Goal: Navigation & Orientation: Understand site structure

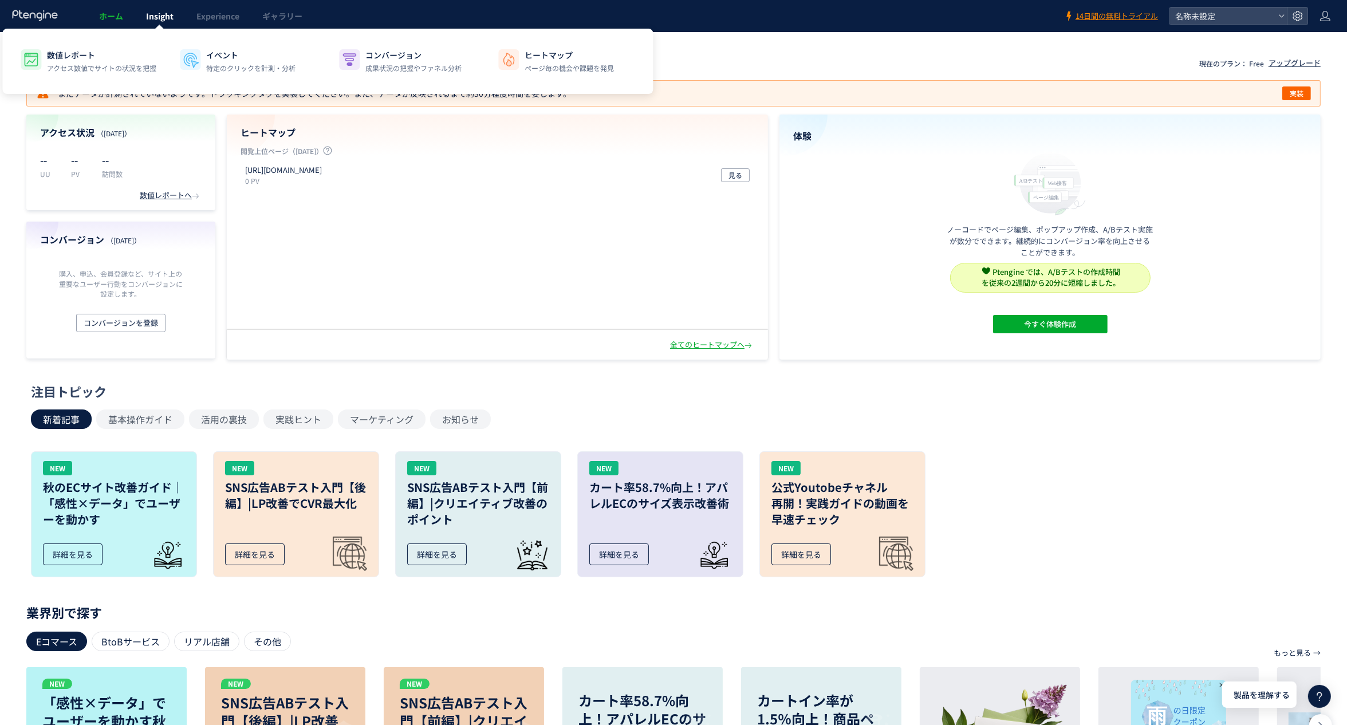
click at [179, 25] on link "Insight" at bounding box center [160, 16] width 50 height 32
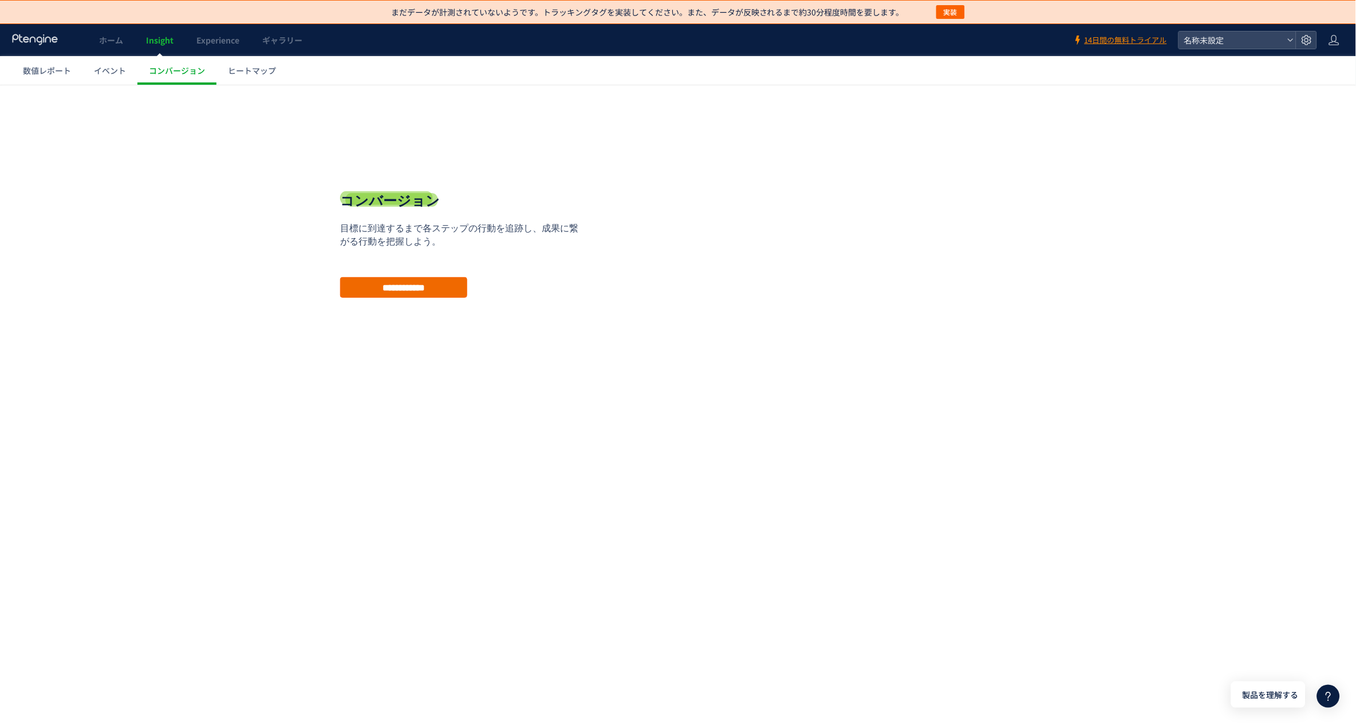
click at [442, 295] on input "**********" at bounding box center [403, 287] width 127 height 21
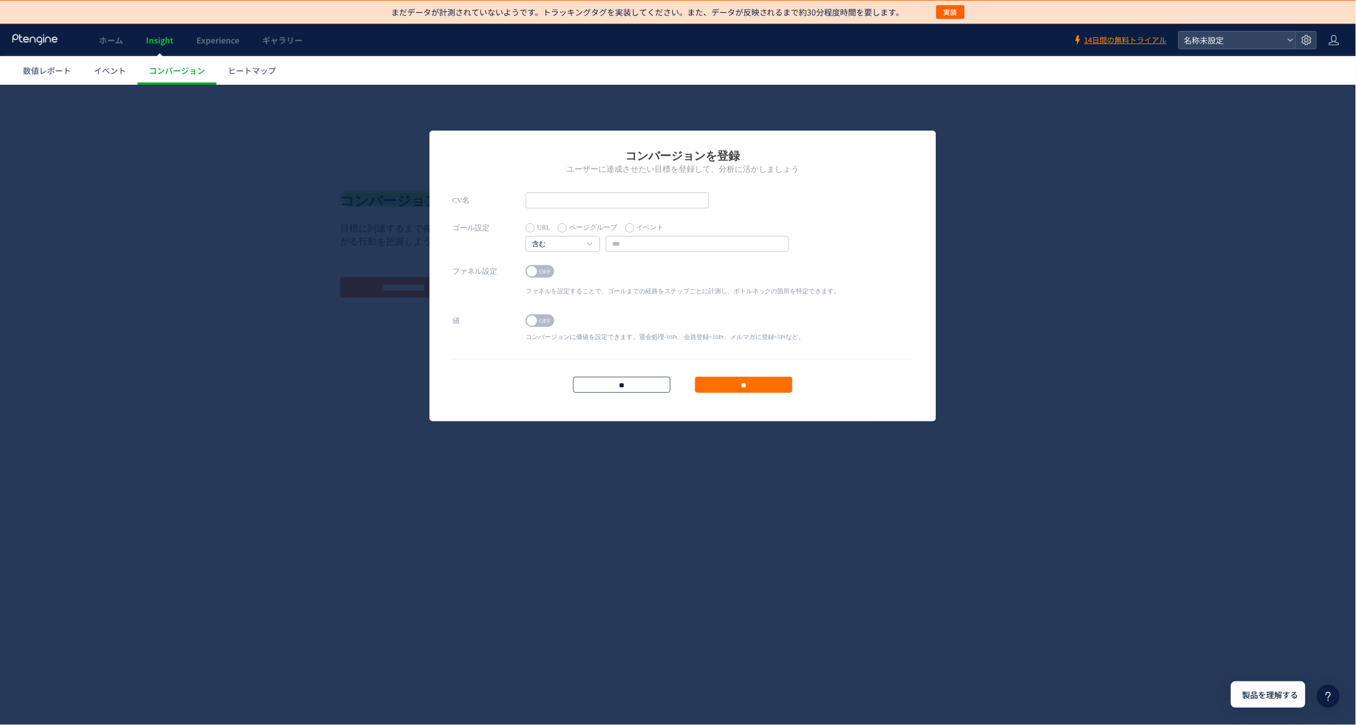
click at [616, 379] on input "**" at bounding box center [621, 384] width 97 height 16
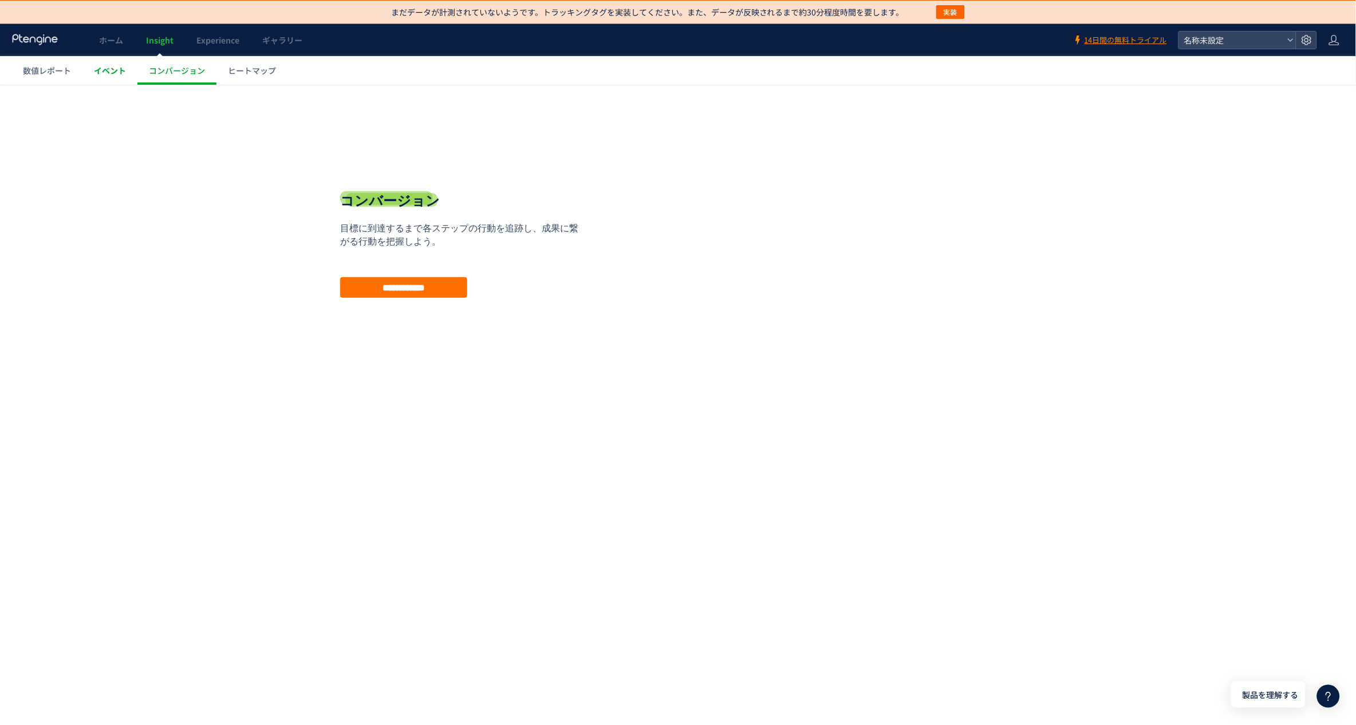
click at [123, 78] on link "イベント" at bounding box center [109, 70] width 55 height 29
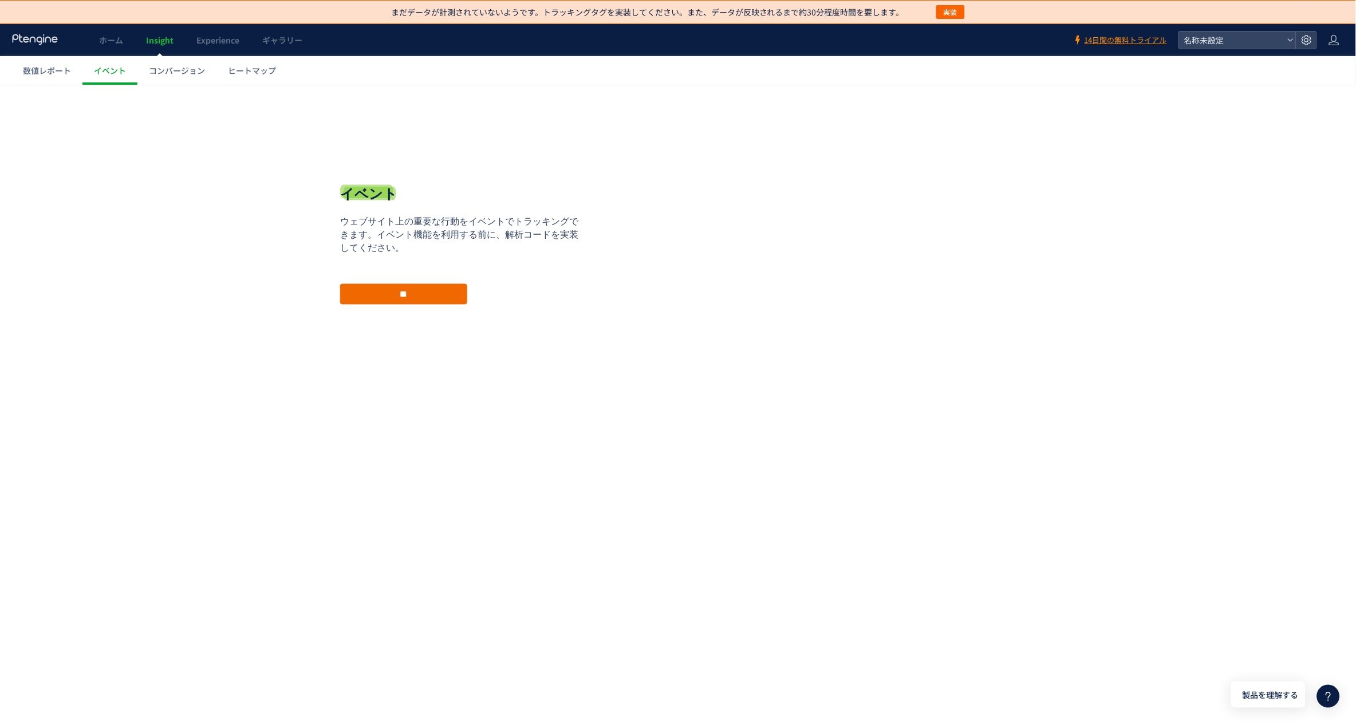
click at [450, 300] on input "**" at bounding box center [403, 293] width 127 height 21
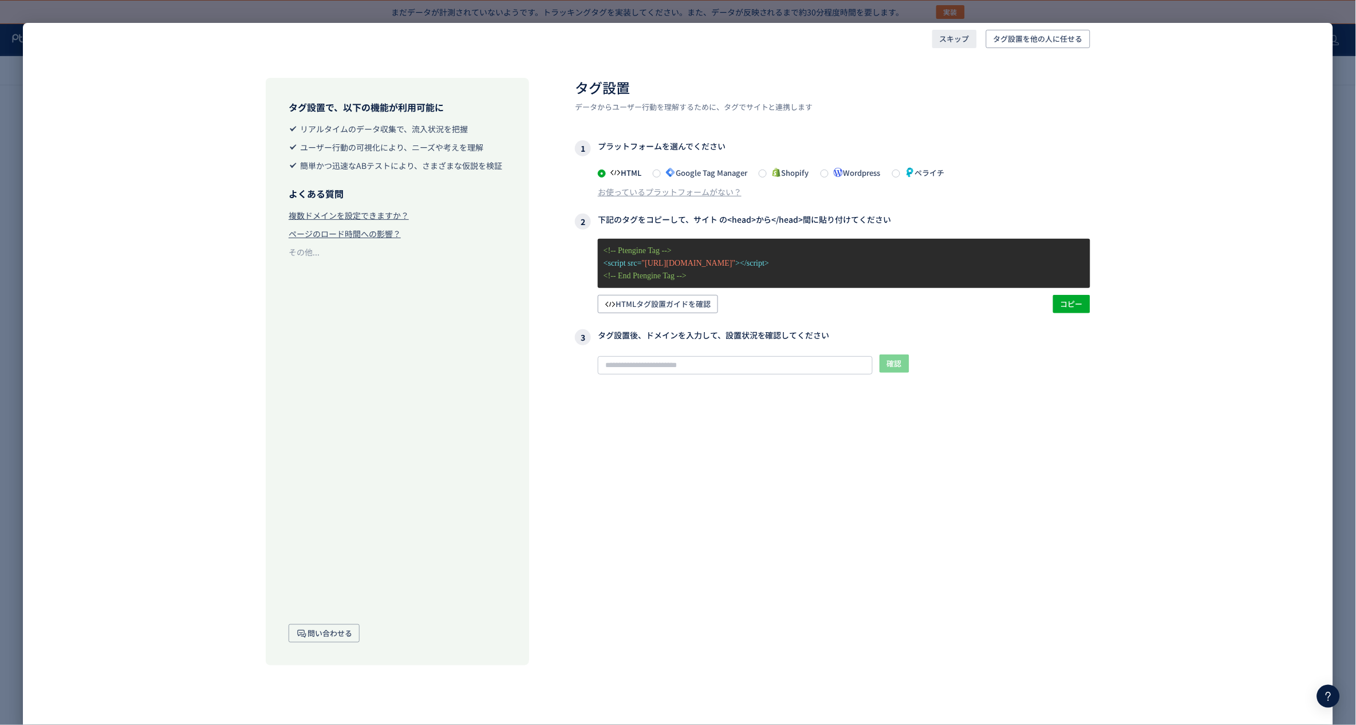
click at [955, 34] on span "スキップ" at bounding box center [955, 39] width 30 height 18
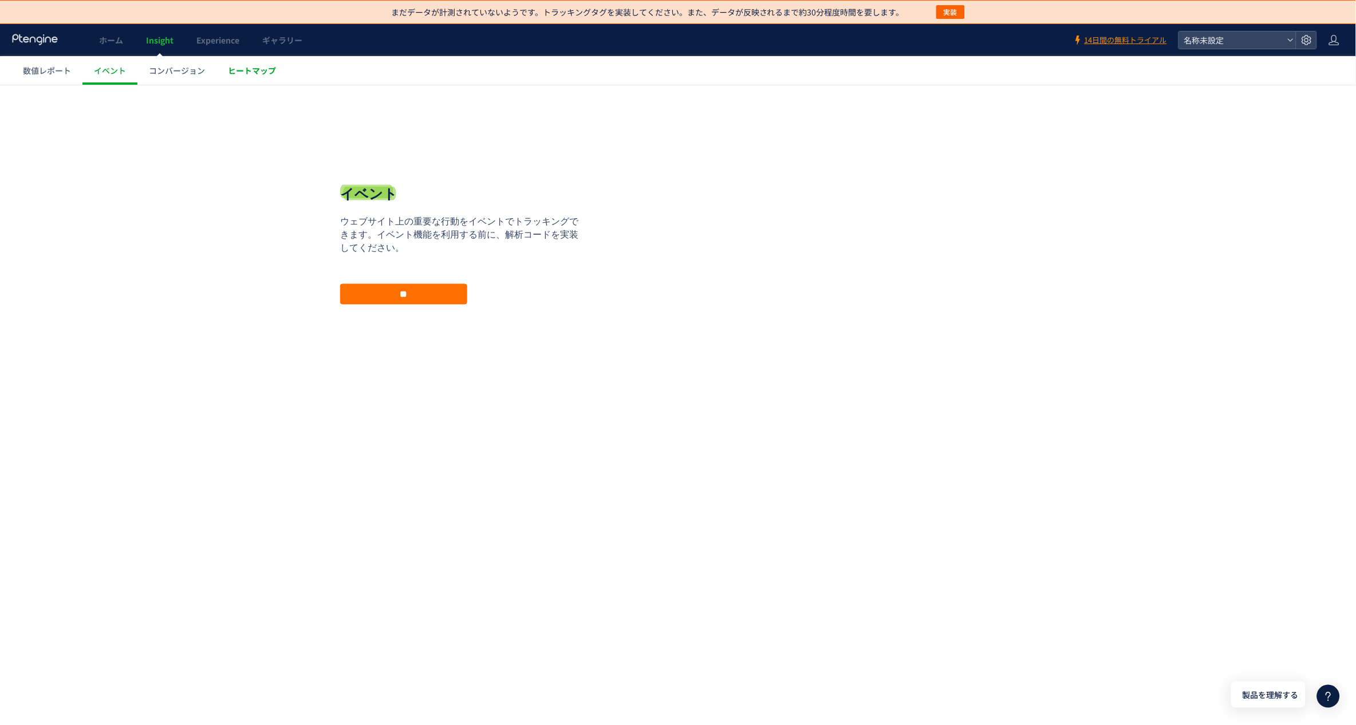
click at [253, 73] on span "ヒートマップ" at bounding box center [252, 70] width 48 height 11
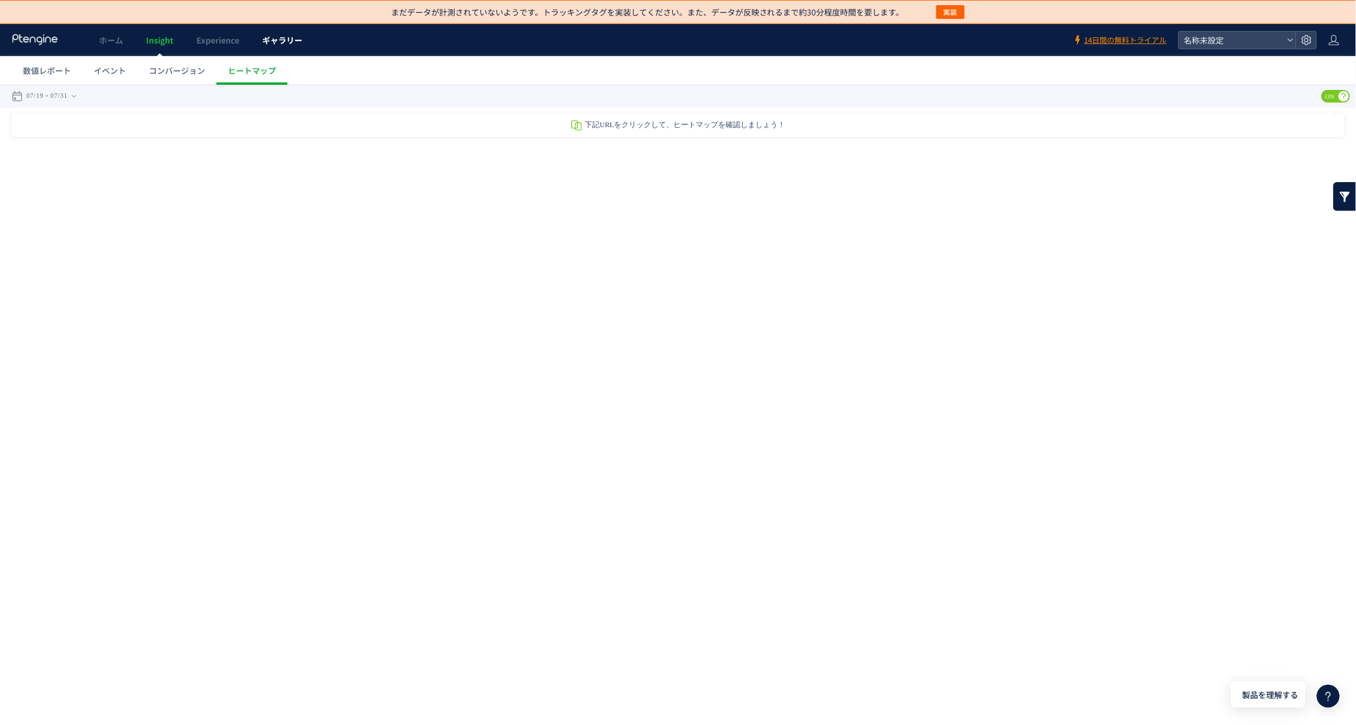
click at [296, 39] on span "ギャラリー" at bounding box center [282, 39] width 40 height 11
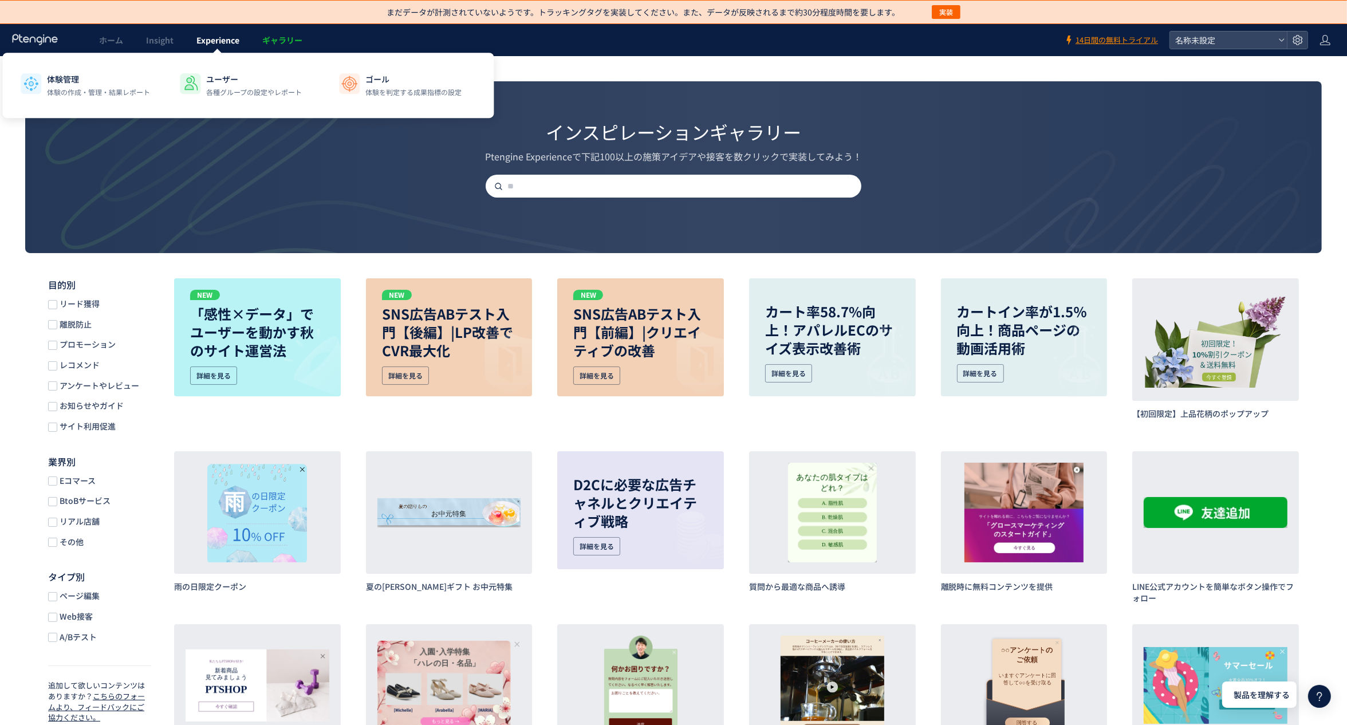
click at [219, 37] on span "Experience" at bounding box center [217, 39] width 43 height 11
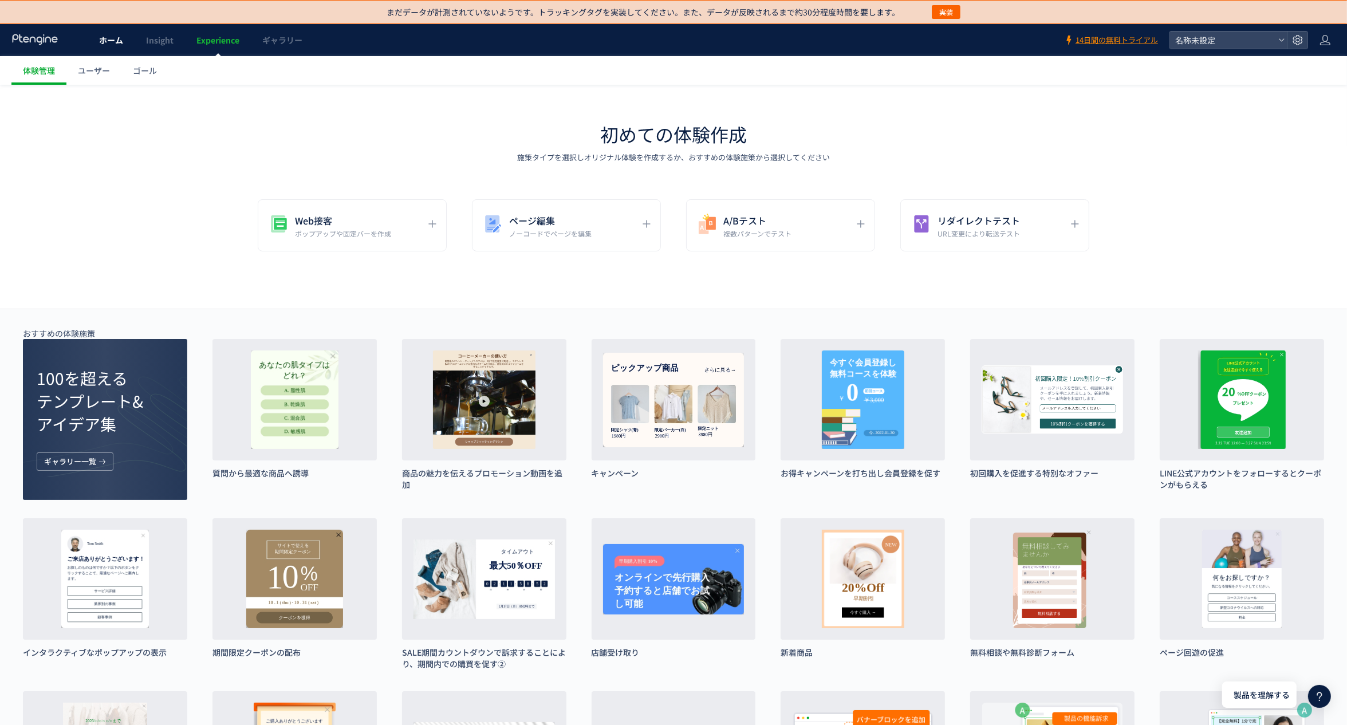
click at [95, 38] on link "ホーム" at bounding box center [111, 40] width 47 height 32
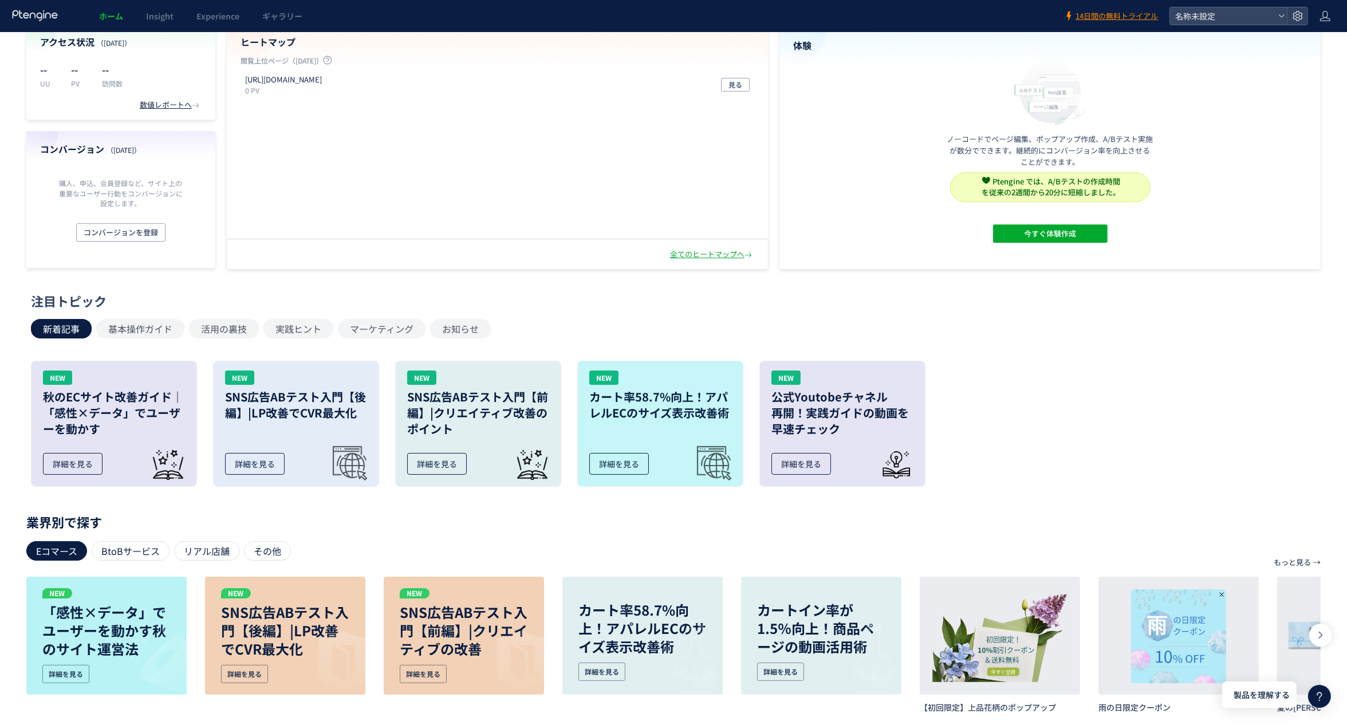
scroll to position [272, 0]
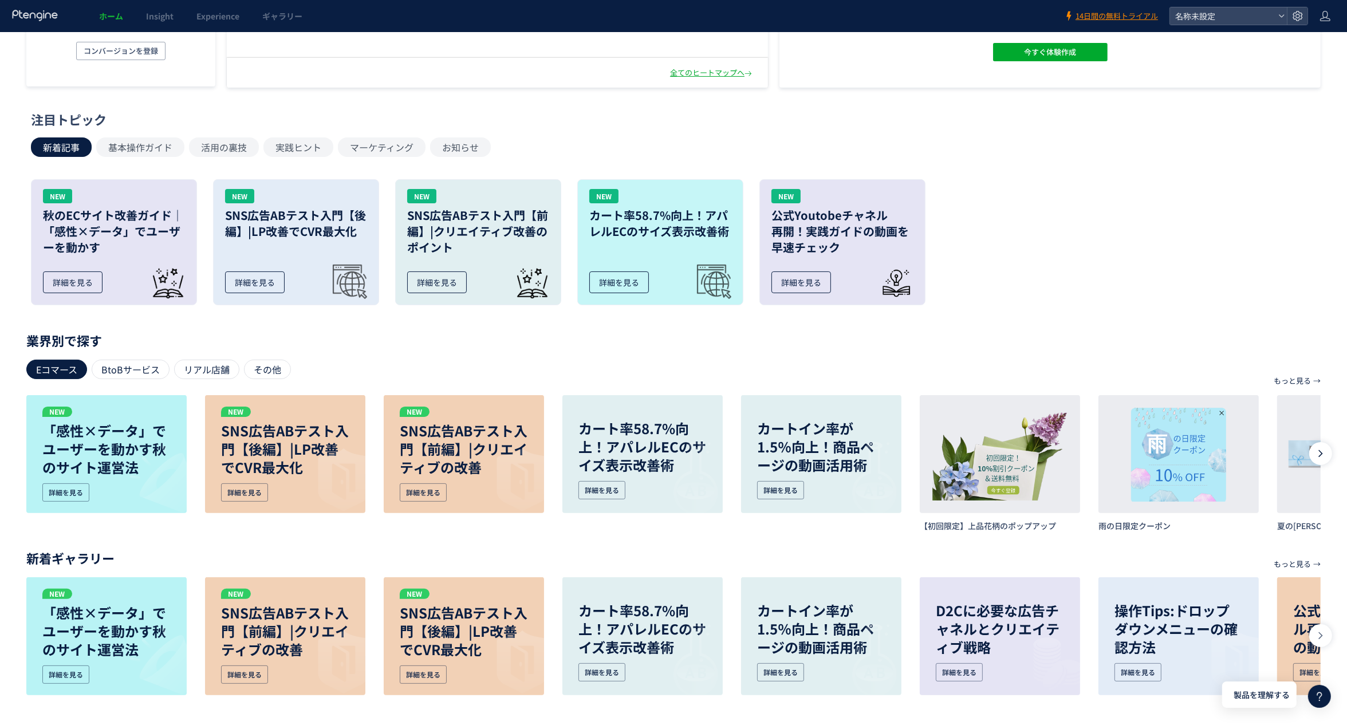
click at [1329, 451] on div at bounding box center [1320, 453] width 23 height 23
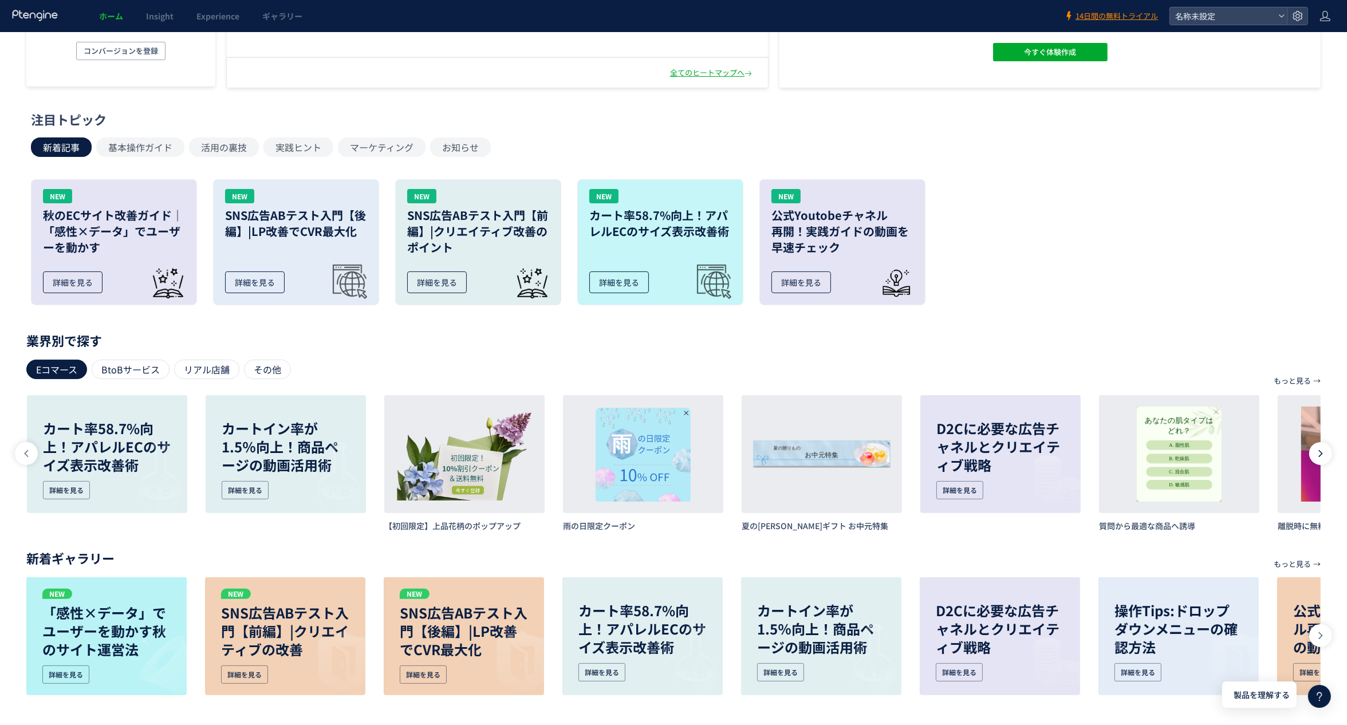
click at [1329, 451] on div at bounding box center [1320, 453] width 23 height 23
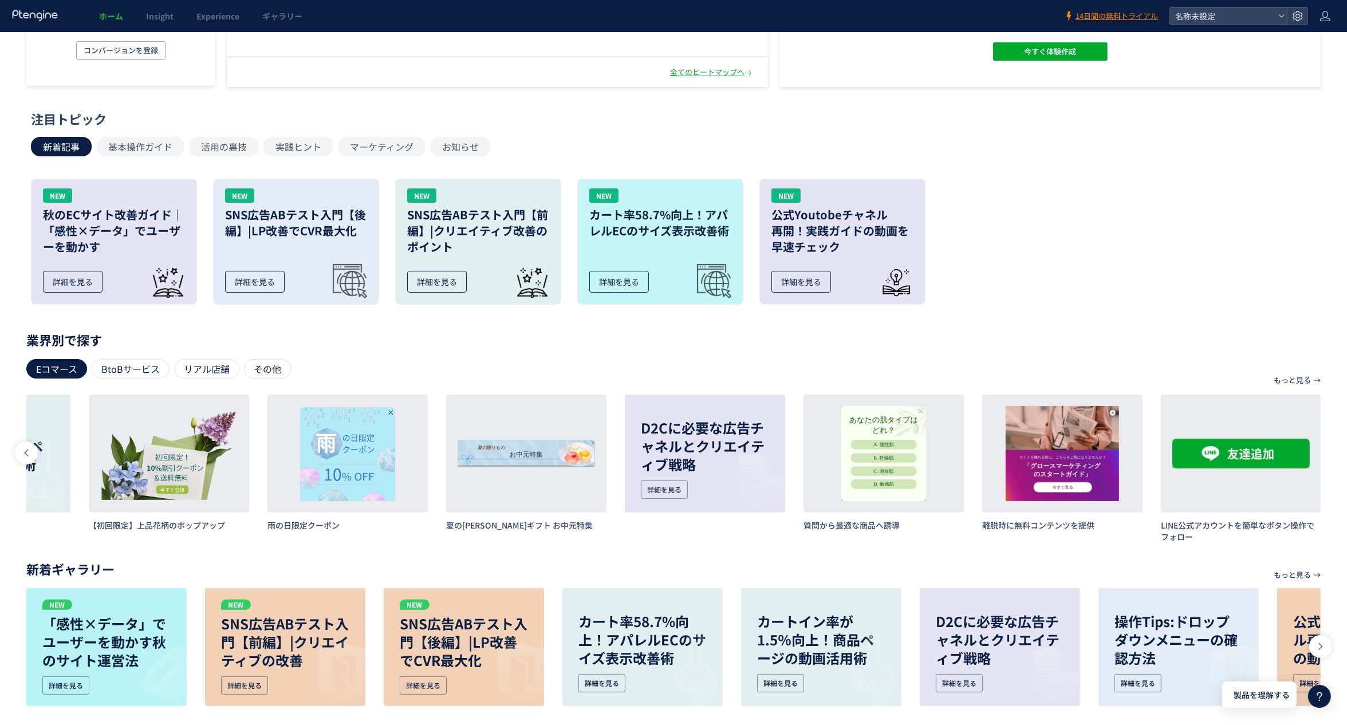
scroll to position [284, 0]
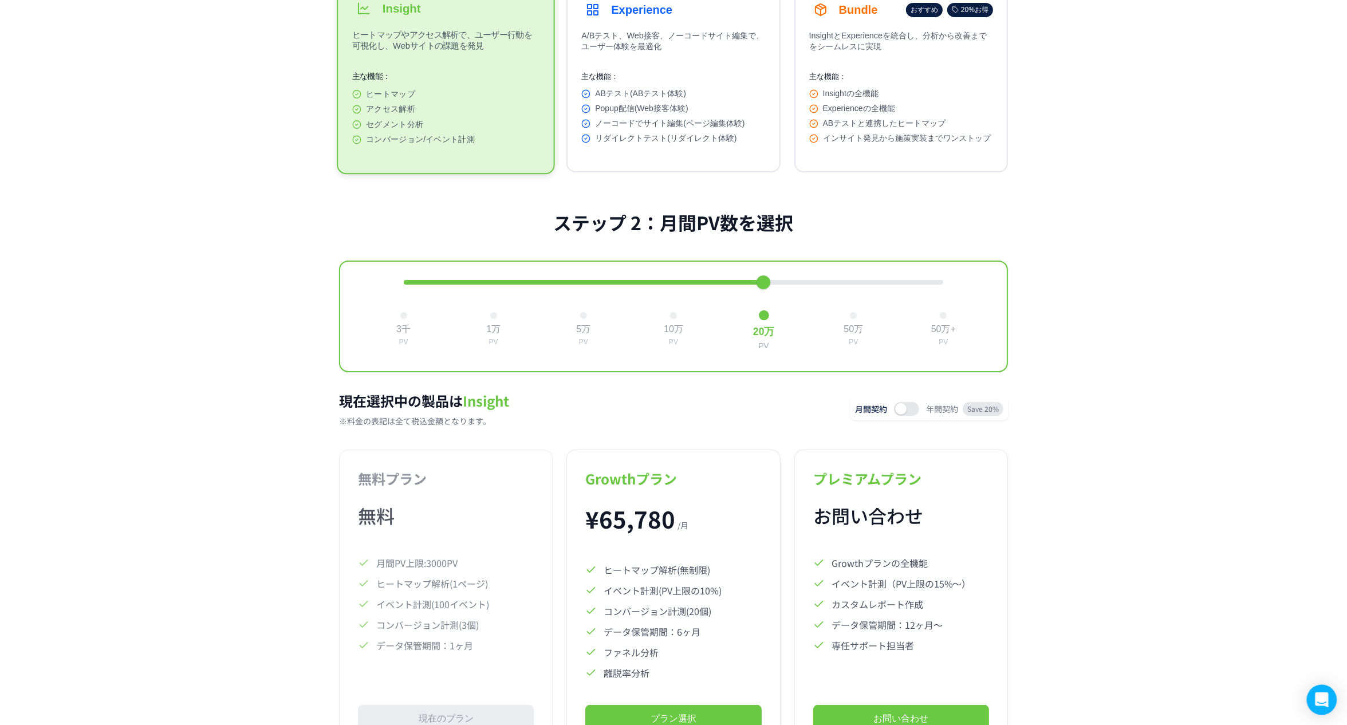
click at [1317, 695] on icon "Open Intercom Messenger" at bounding box center [1322, 700] width 15 height 15
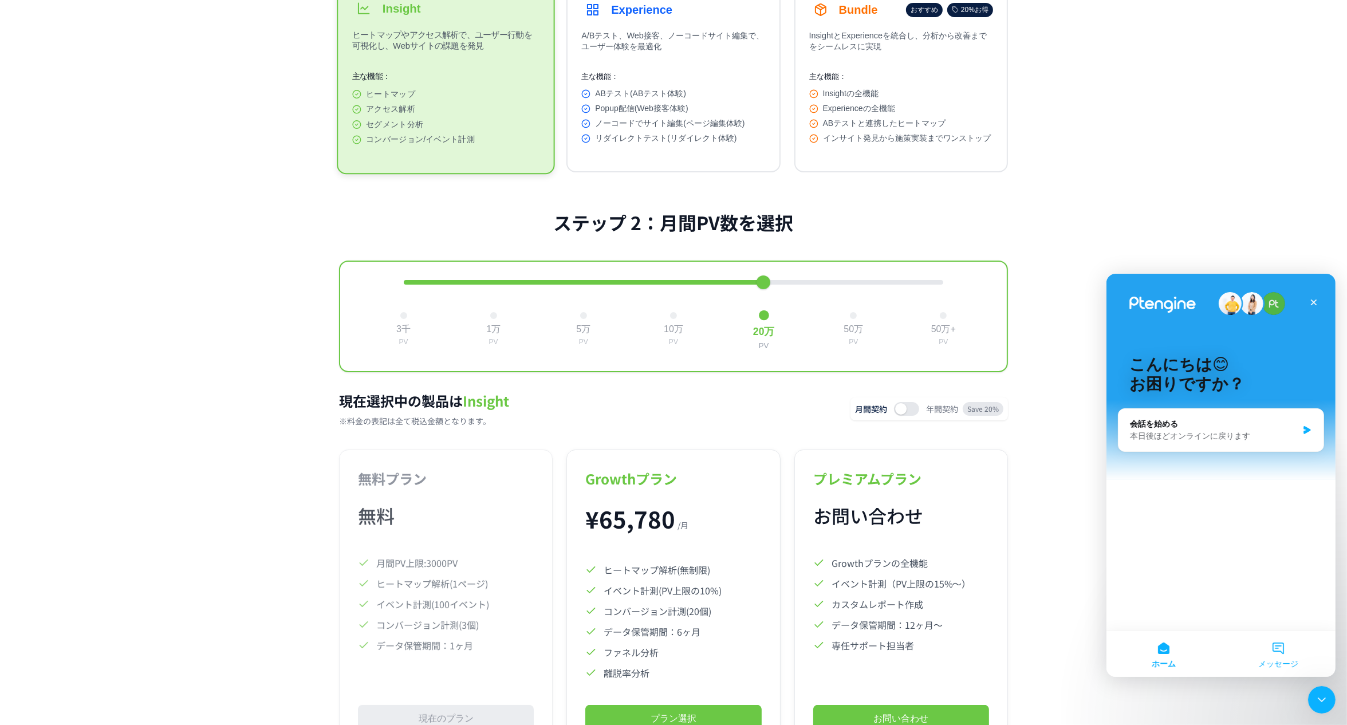
click at [1287, 659] on span "メッセージ" at bounding box center [1278, 663] width 40 height 8
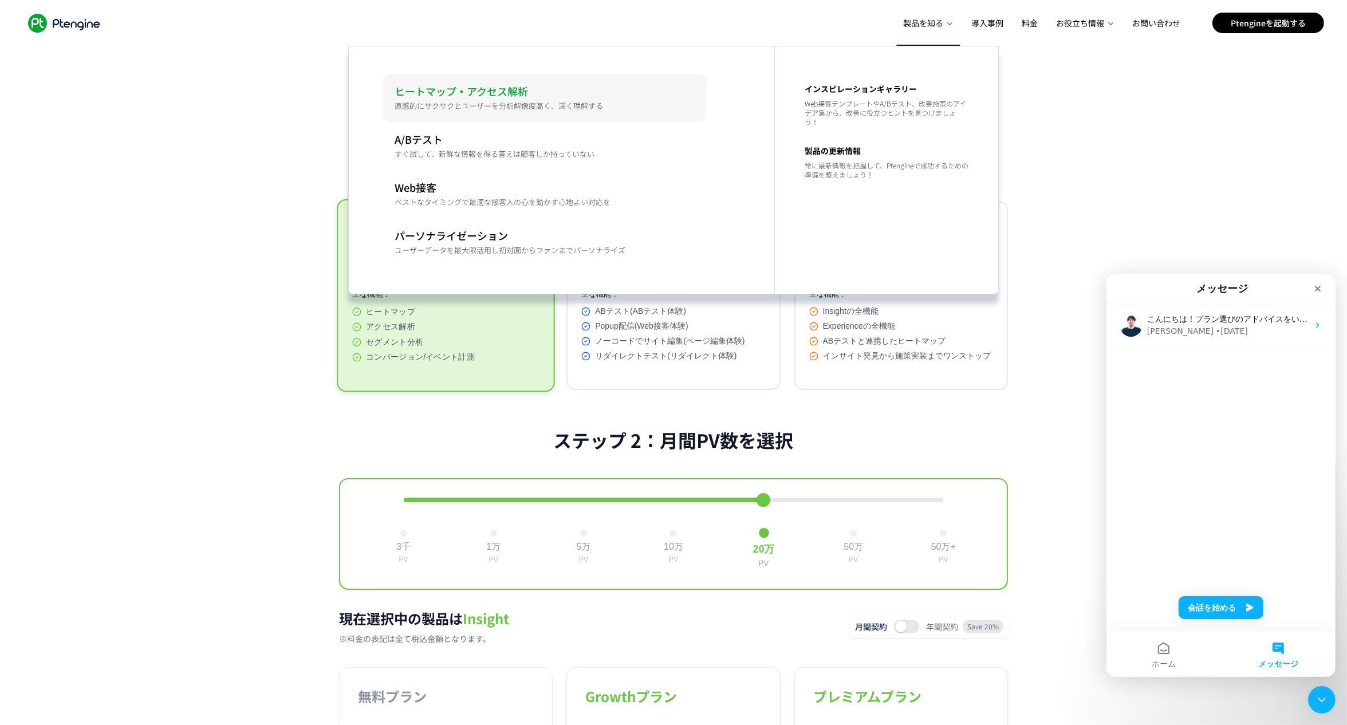
click at [545, 107] on p "直感的にサクサクとユーザーを分析解像度高く、深く理解する" at bounding box center [545, 105] width 300 height 9
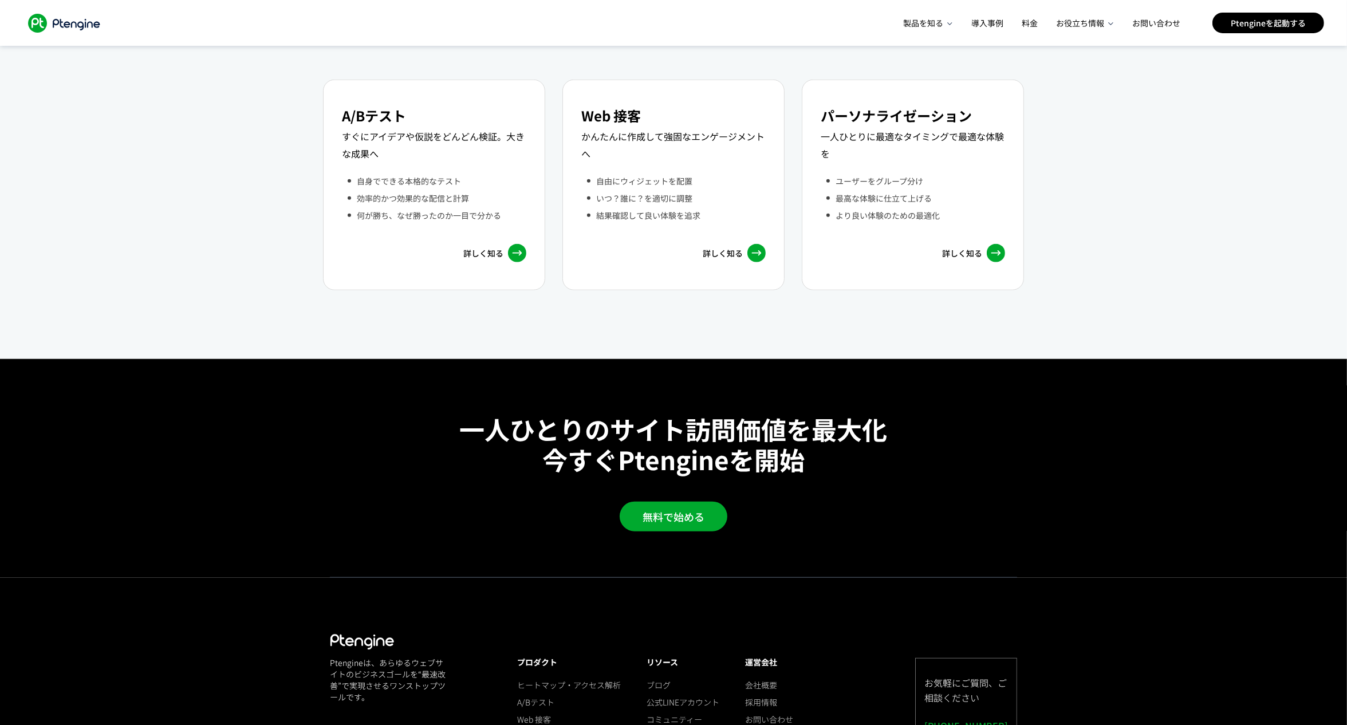
scroll to position [1830, 0]
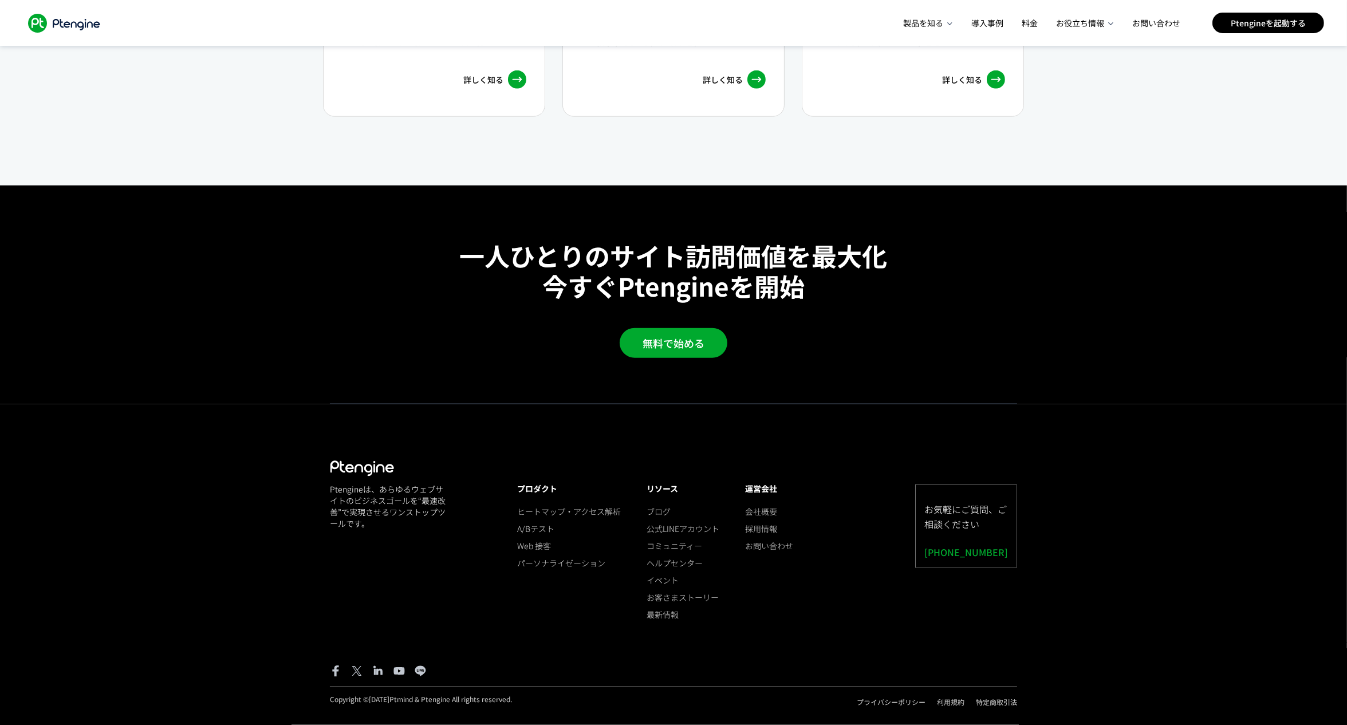
click at [58, 22] on icon at bounding box center [77, 24] width 48 height 11
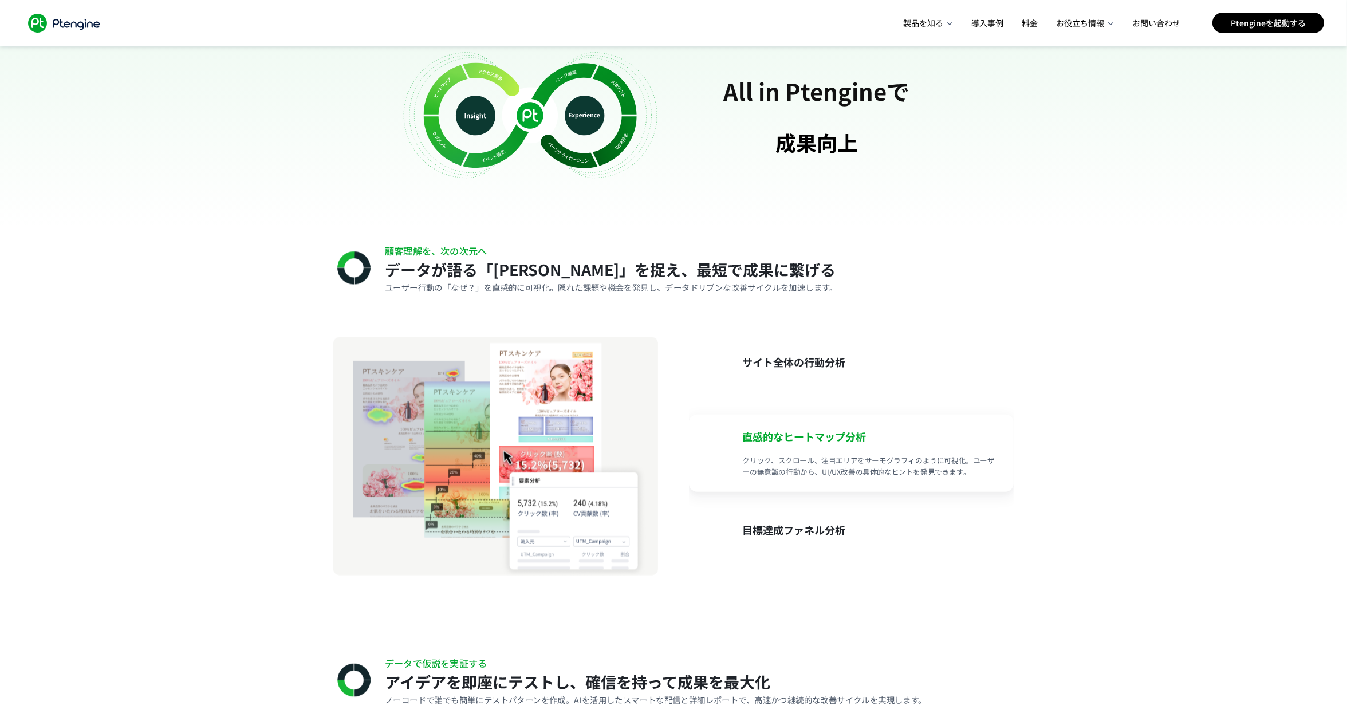
click at [826, 446] on p "クリック、スクロール、注目エリアをサーモグラフィのように可視化。ユーザーの無意識の行動から、UI/UX改善の具体的なヒントを発見できます。" at bounding box center [871, 462] width 257 height 32
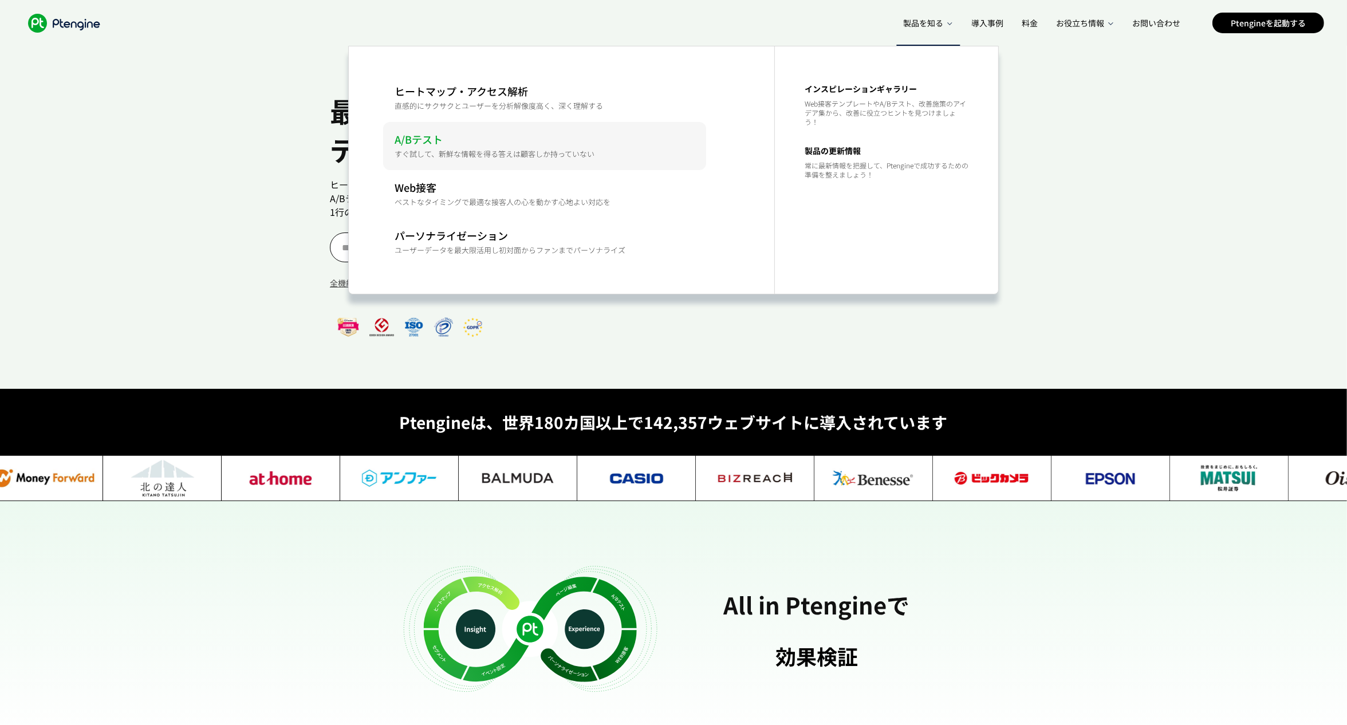
scroll to position [0, 18]
click at [542, 150] on p "すぐ試して、新鮮な情報を得る答えは顧客しか持っていない" at bounding box center [545, 154] width 300 height 9
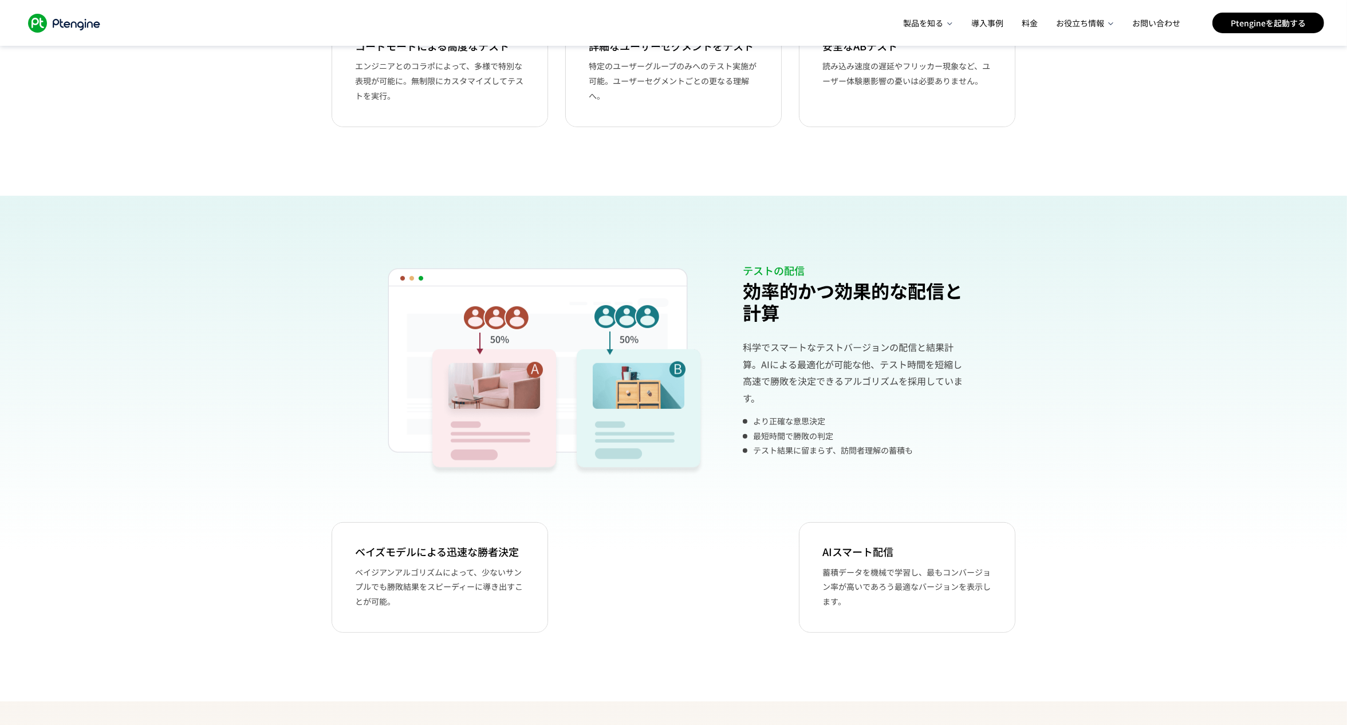
scroll to position [337, 0]
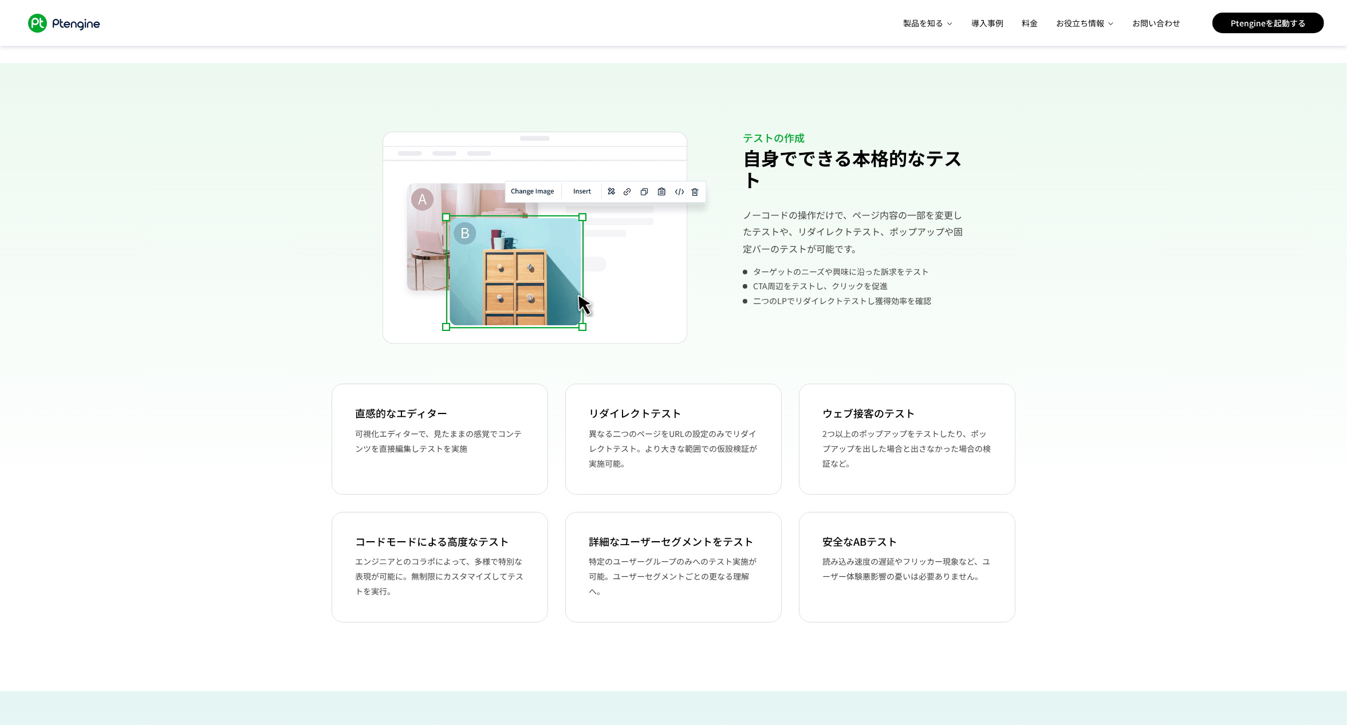
click at [559, 81] on div "テストの作成 自身でできる本格的なテスト ノーコードの操作だけで、ページ内容の一部を変更したテストや、リダイレクトテスト、ポップアップや固定バーのテストが可能…" at bounding box center [673, 377] width 1347 height 628
